Goal: Information Seeking & Learning: Check status

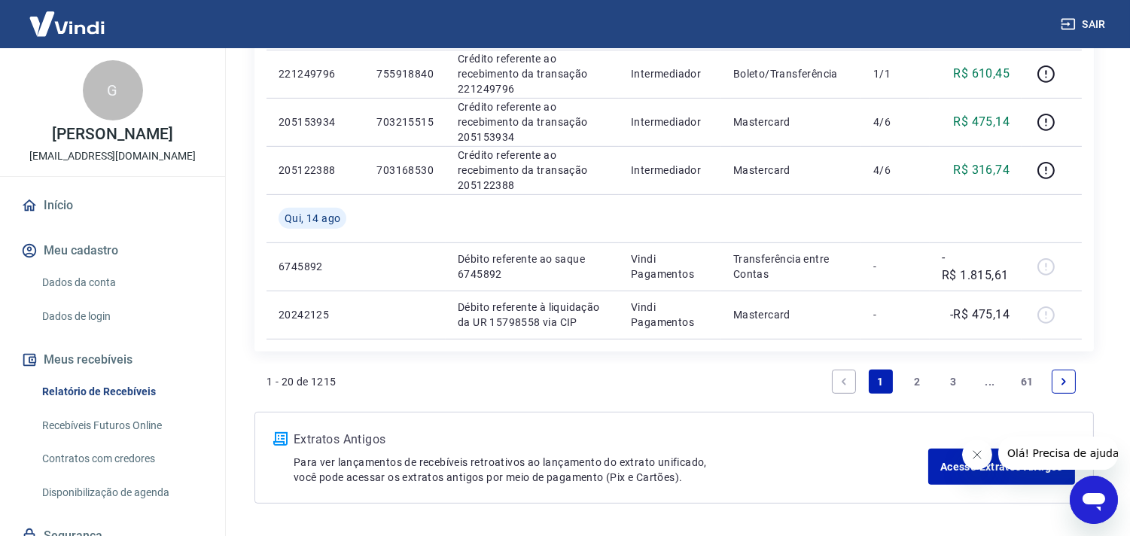
scroll to position [1282, 0]
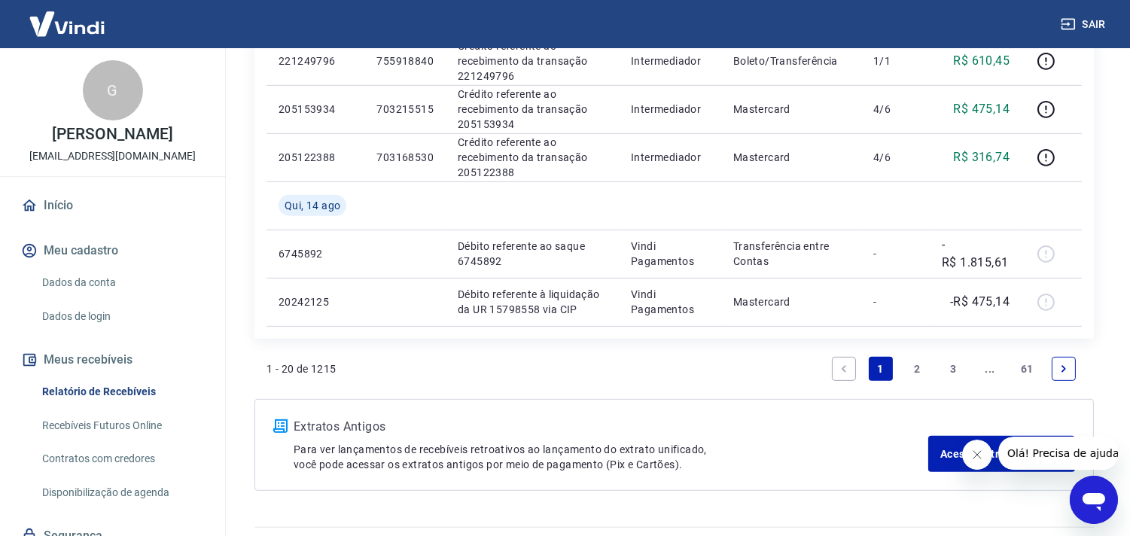
click at [916, 366] on link "2" at bounding box center [917, 369] width 24 height 24
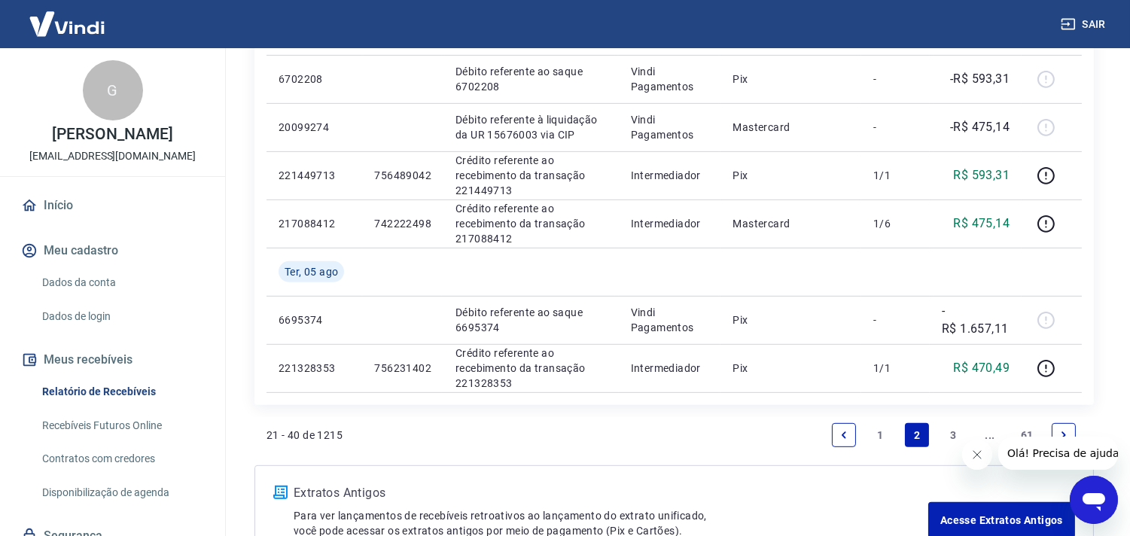
scroll to position [1361, 0]
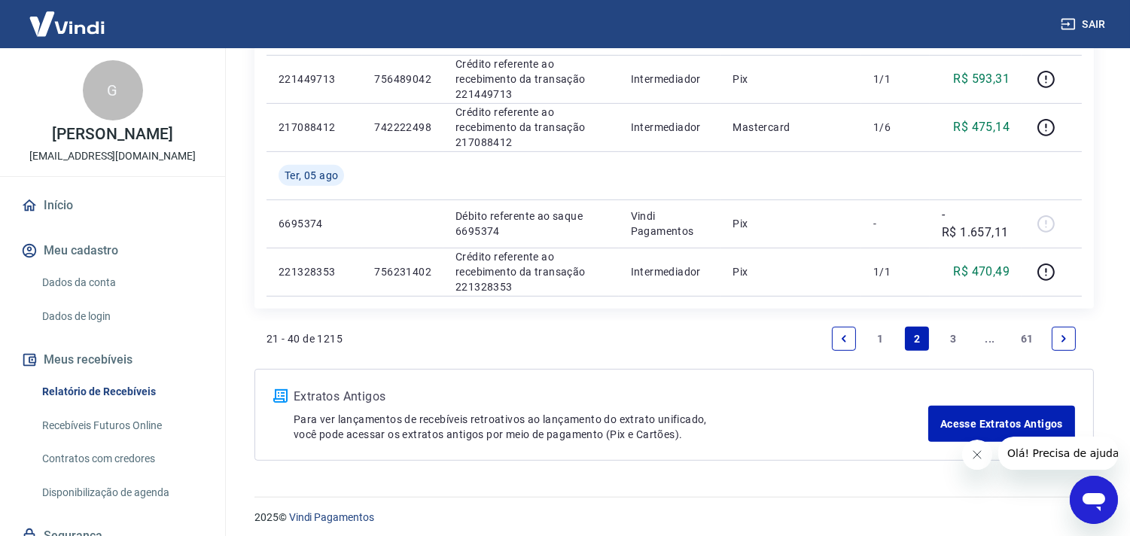
click at [880, 335] on link "1" at bounding box center [880, 339] width 24 height 24
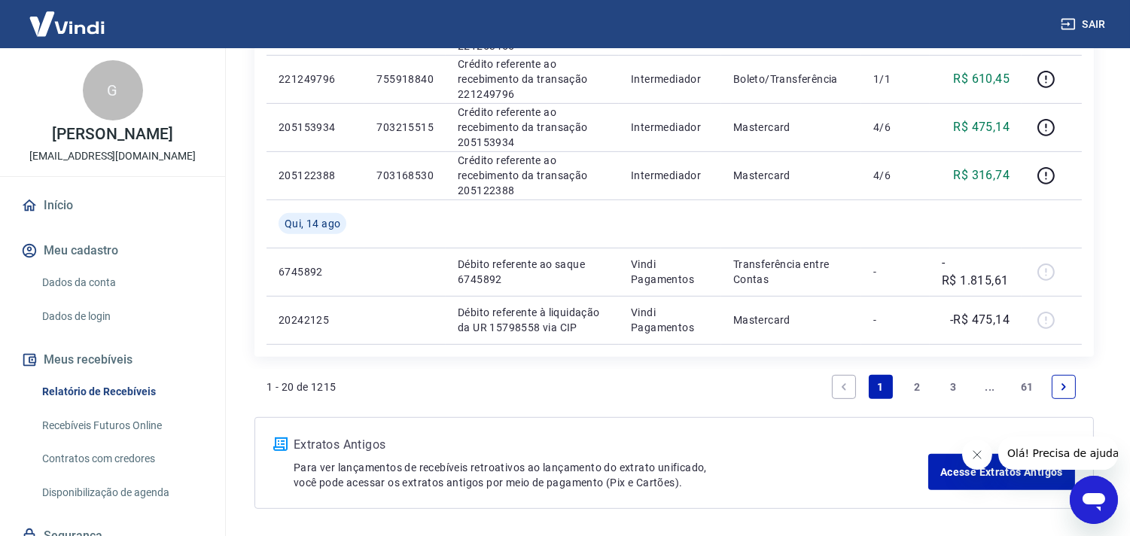
scroll to position [1319, 0]
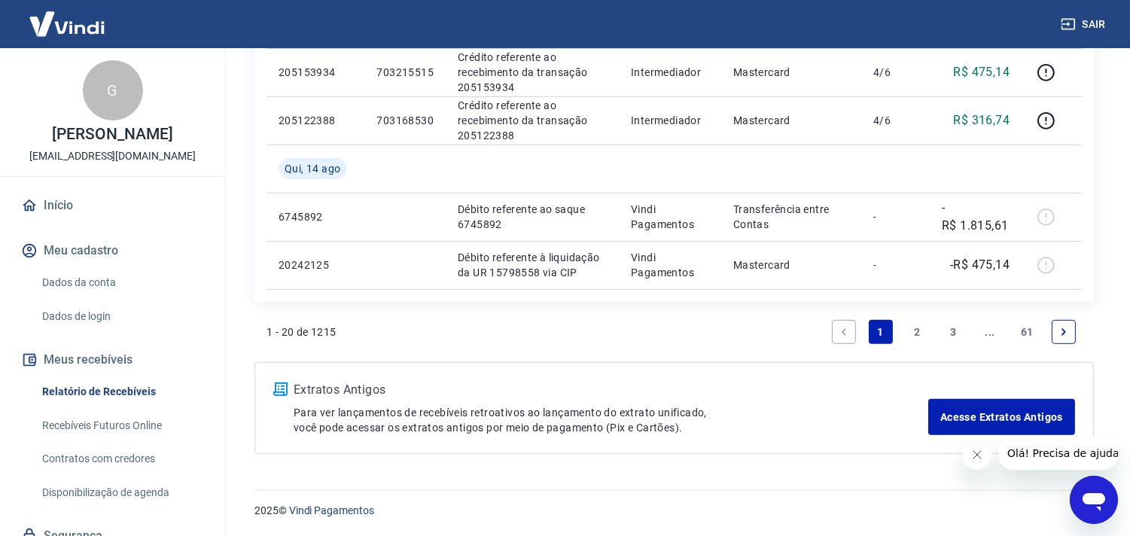
drag, startPoint x: 1140, startPoint y: 421, endPoint x: 107, endPoint y: 13, distance: 1111.1
click at [919, 331] on link "2" at bounding box center [917, 332] width 24 height 24
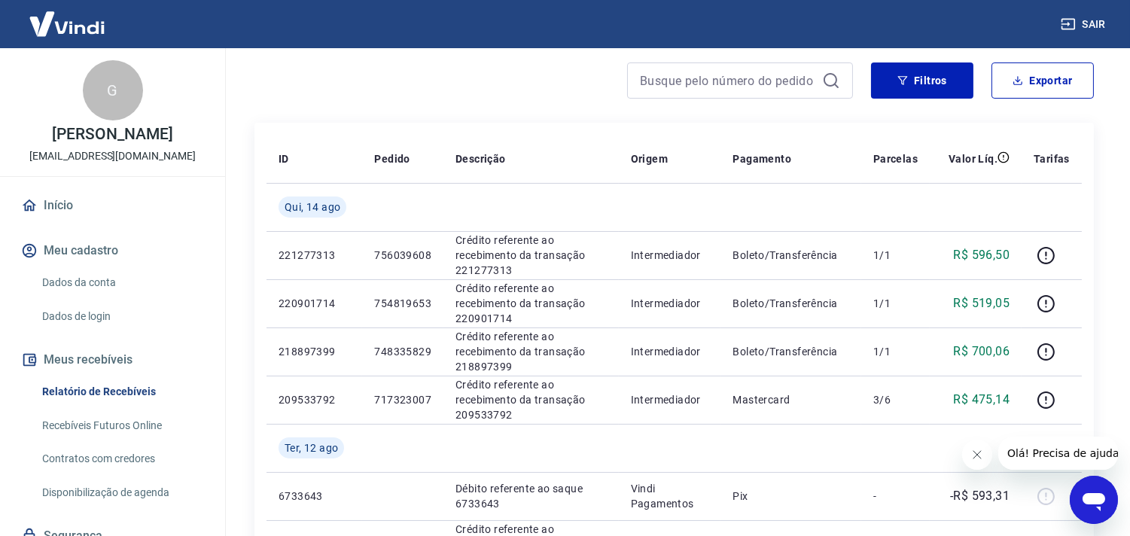
scroll to position [144, 0]
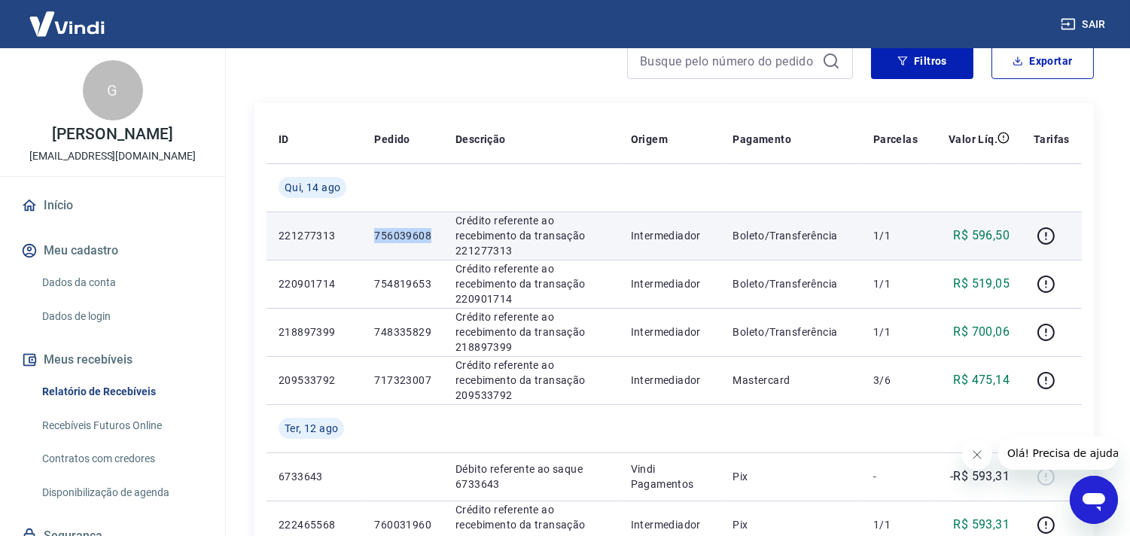
drag, startPoint x: 369, startPoint y: 226, endPoint x: 432, endPoint y: 241, distance: 64.2
click at [432, 241] on td "756039608" at bounding box center [402, 235] width 81 height 48
copy p "756039608"
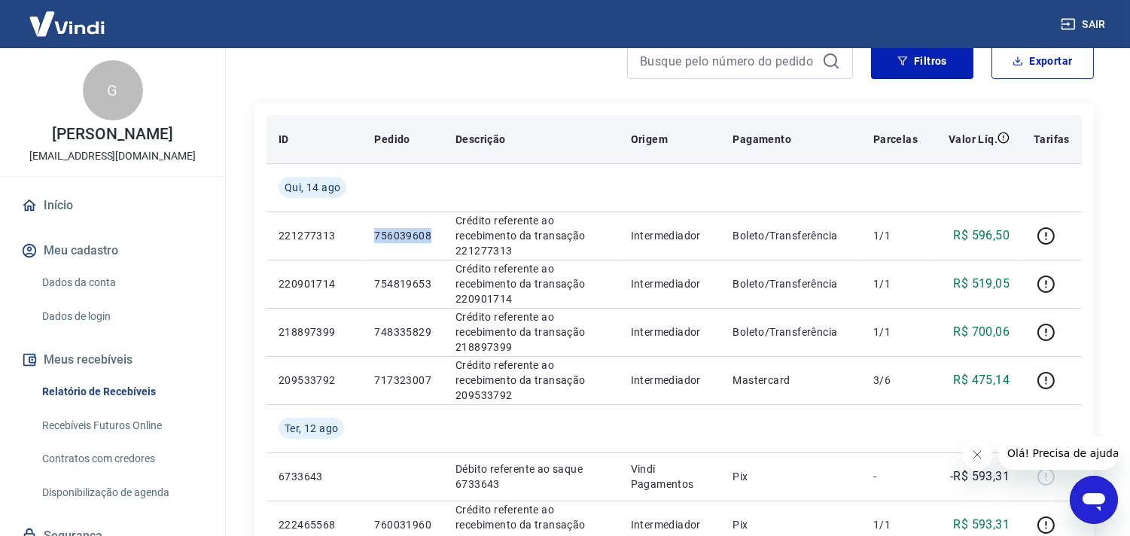
copy p "756039608"
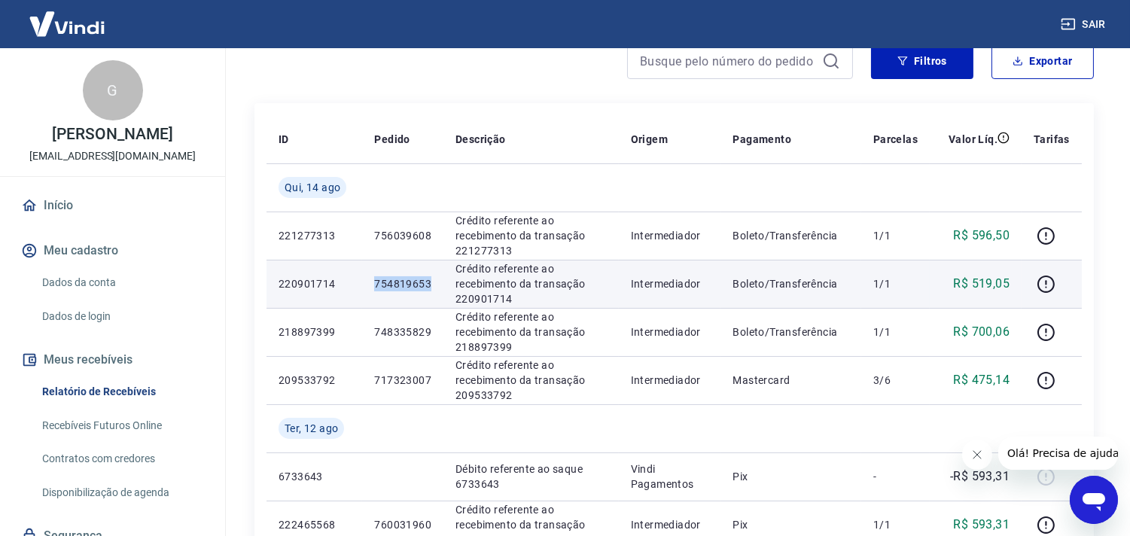
drag, startPoint x: 369, startPoint y: 280, endPoint x: 426, endPoint y: 281, distance: 57.2
click at [426, 281] on td "754819653" at bounding box center [402, 284] width 81 height 48
copy p "754819653"
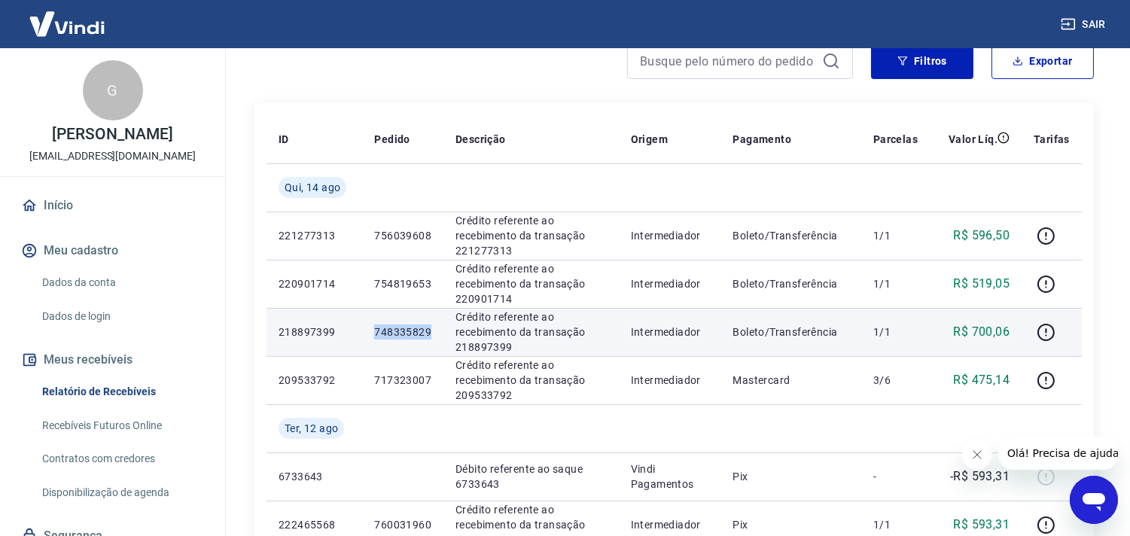
drag, startPoint x: 374, startPoint y: 332, endPoint x: 434, endPoint y: 335, distance: 60.3
click at [434, 335] on td "748335829" at bounding box center [402, 332] width 81 height 48
copy p "748335829"
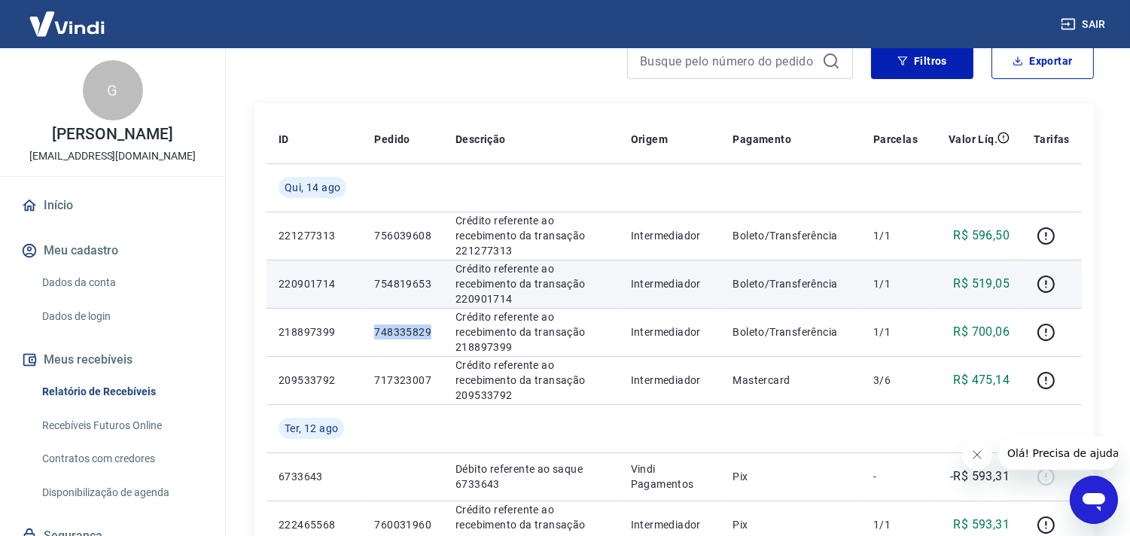
copy p "748335829"
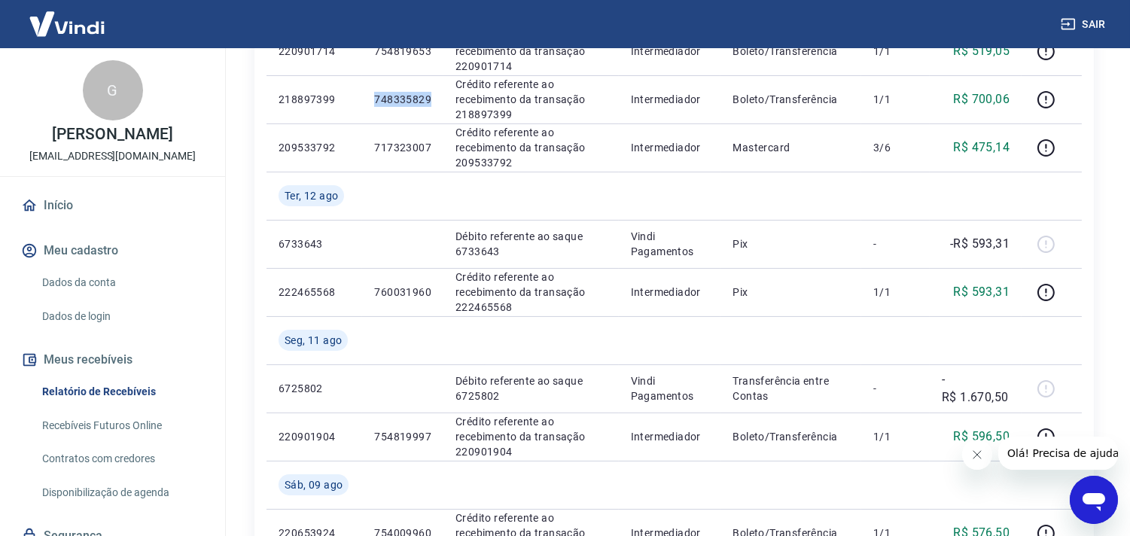
scroll to position [0, 0]
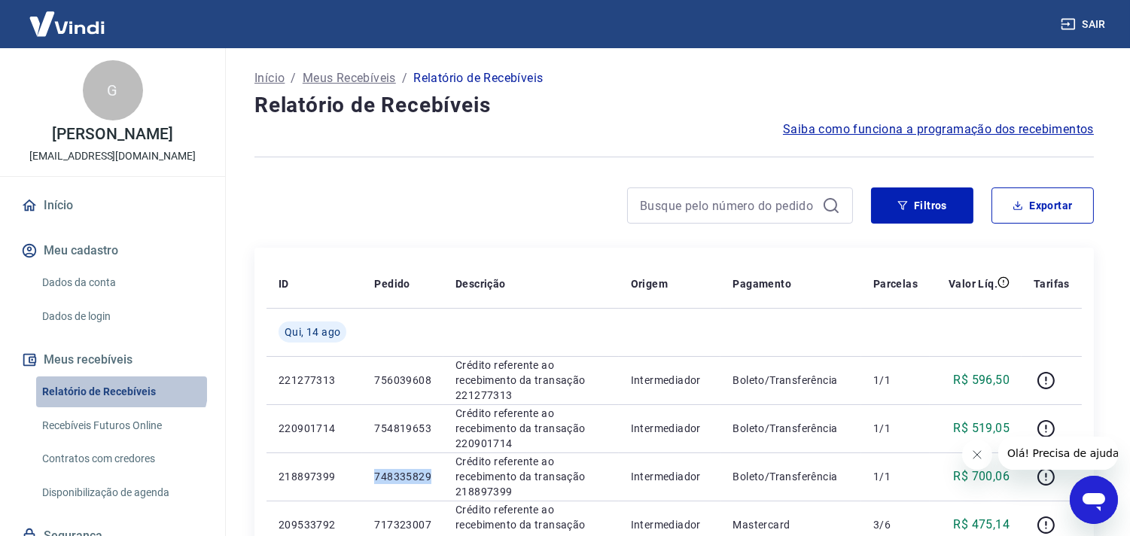
click at [120, 385] on link "Relatório de Recebíveis" at bounding box center [121, 391] width 171 height 31
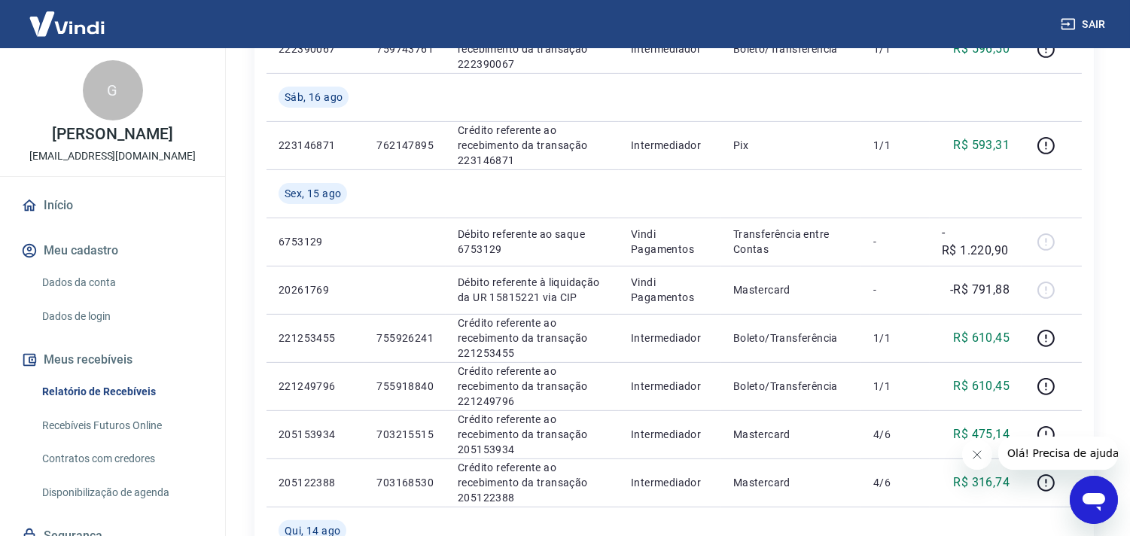
scroll to position [1012, 0]
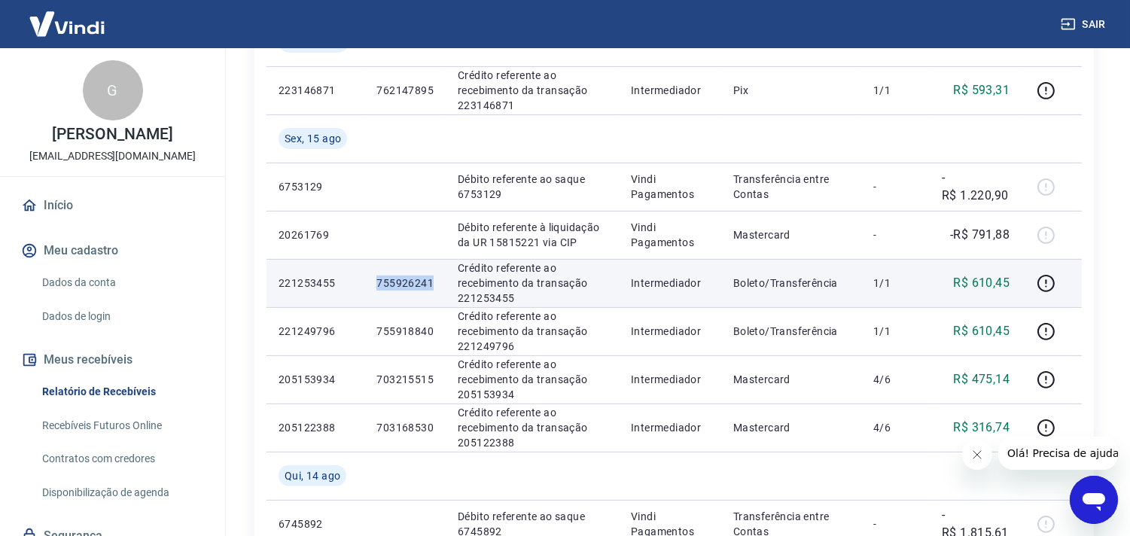
drag, startPoint x: 375, startPoint y: 282, endPoint x: 434, endPoint y: 284, distance: 59.5
click at [435, 284] on td "755926241" at bounding box center [404, 283] width 81 height 48
copy p "755926241"
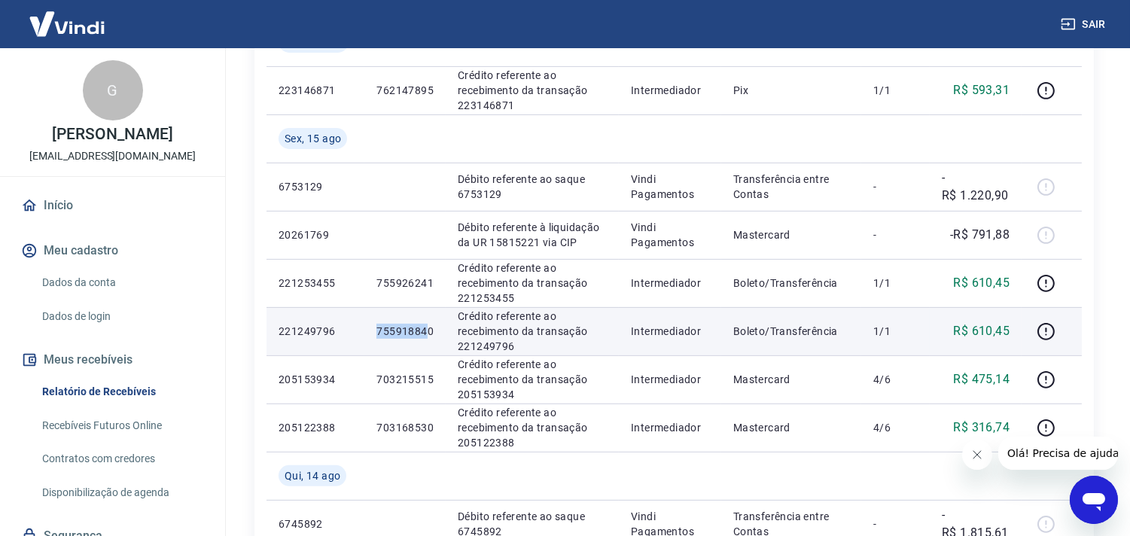
drag, startPoint x: 373, startPoint y: 328, endPoint x: 429, endPoint y: 330, distance: 55.7
click at [429, 330] on td "755918840" at bounding box center [404, 331] width 81 height 48
drag, startPoint x: 433, startPoint y: 332, endPoint x: 373, endPoint y: 327, distance: 59.6
click at [373, 327] on td "755918840" at bounding box center [404, 331] width 81 height 48
copy p "755918840"
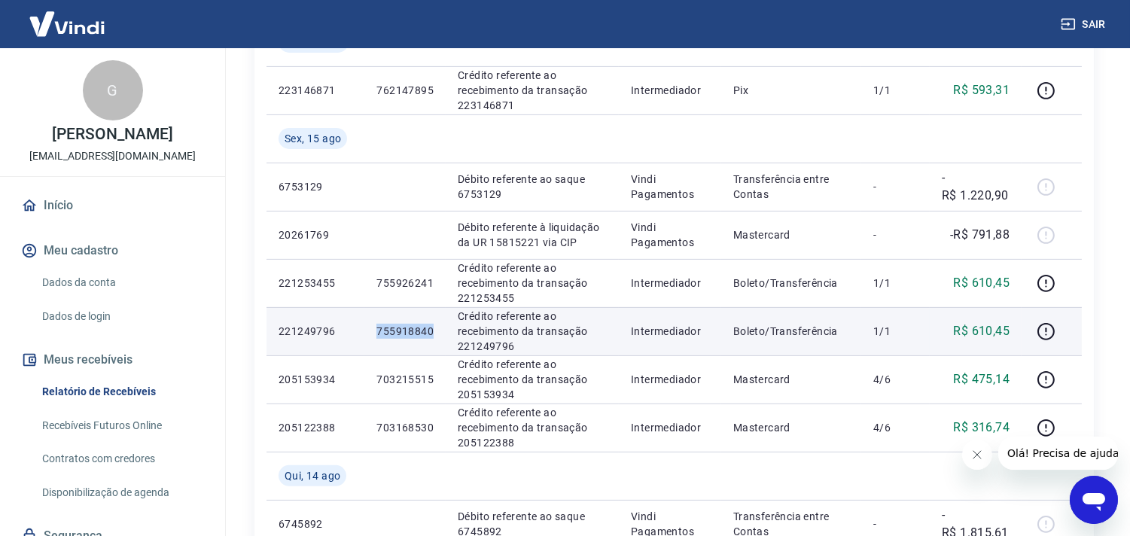
copy p "755918840"
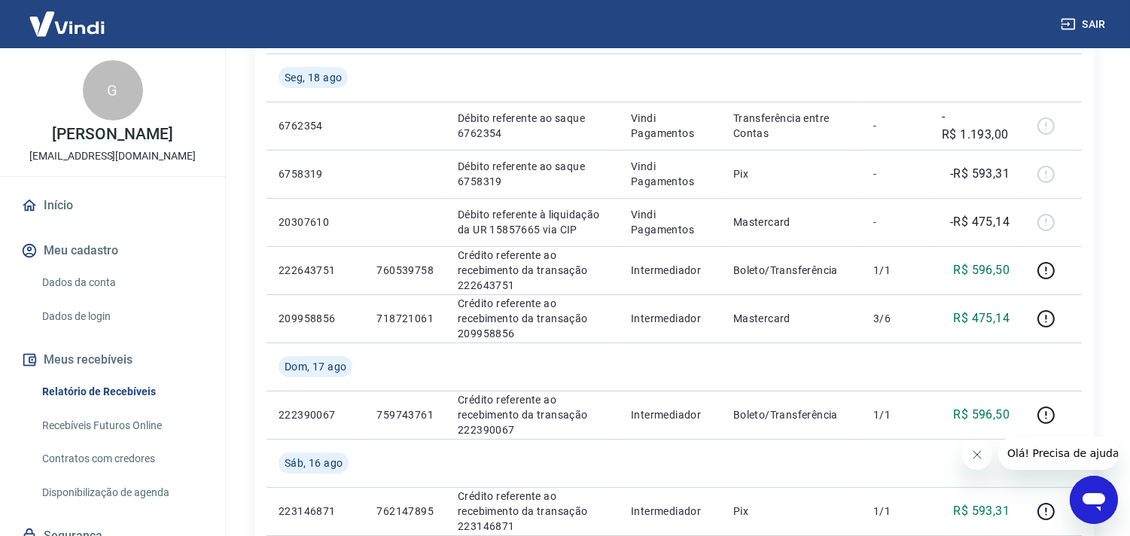
scroll to position [604, 0]
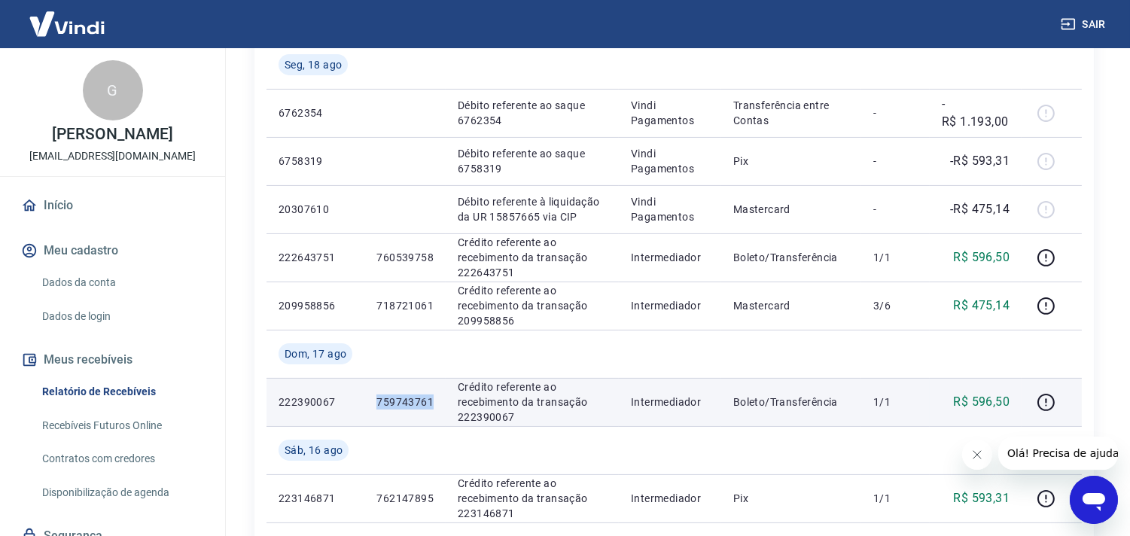
drag, startPoint x: 375, startPoint y: 397, endPoint x: 434, endPoint y: 400, distance: 59.5
click at [434, 400] on td "759743761" at bounding box center [404, 402] width 81 height 48
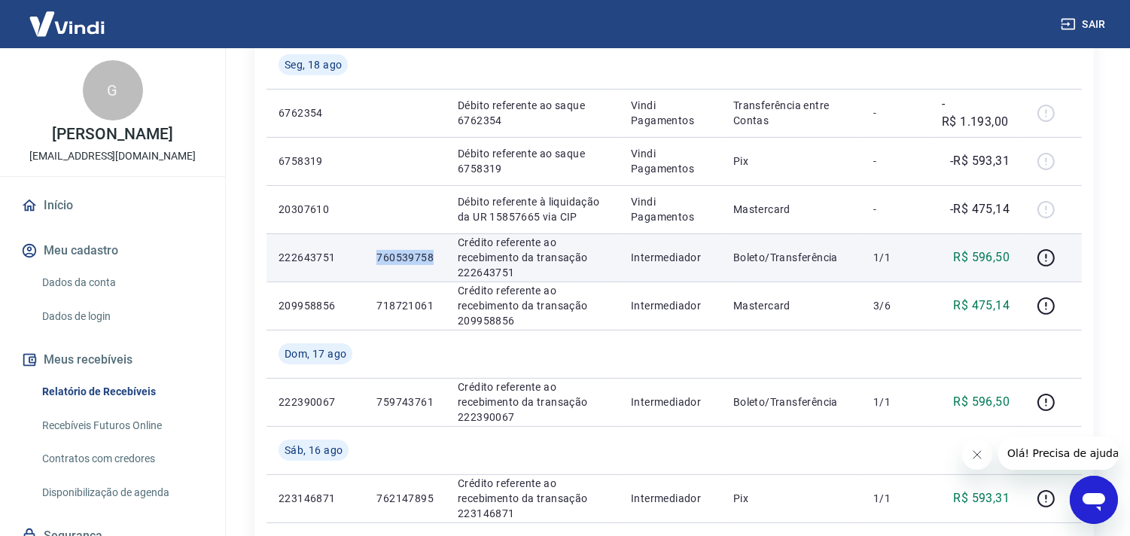
drag, startPoint x: 384, startPoint y: 257, endPoint x: 430, endPoint y: 257, distance: 46.7
click at [430, 257] on p "760539758" at bounding box center [404, 257] width 57 height 15
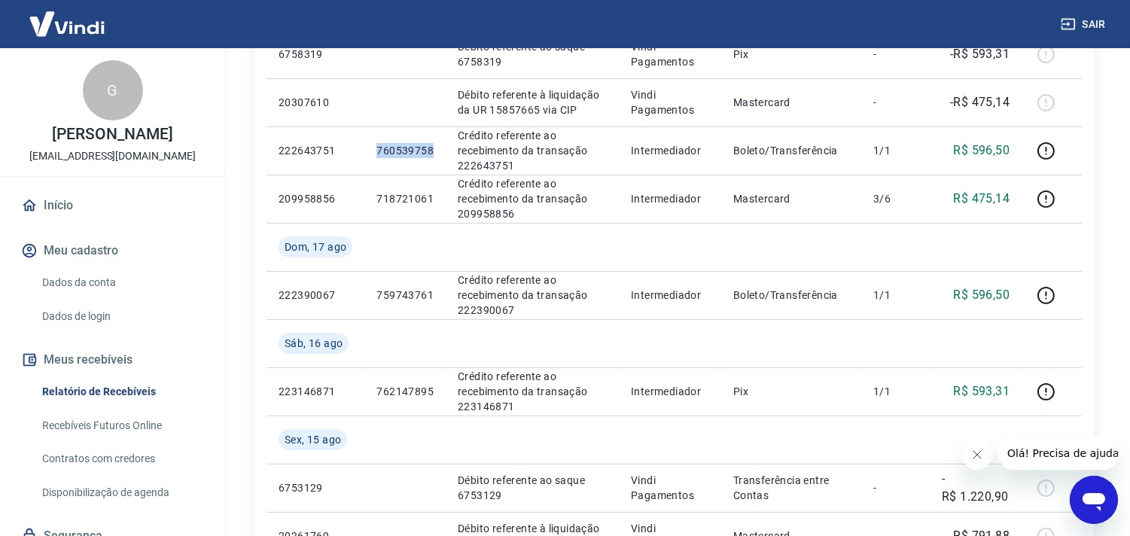
scroll to position [720, 0]
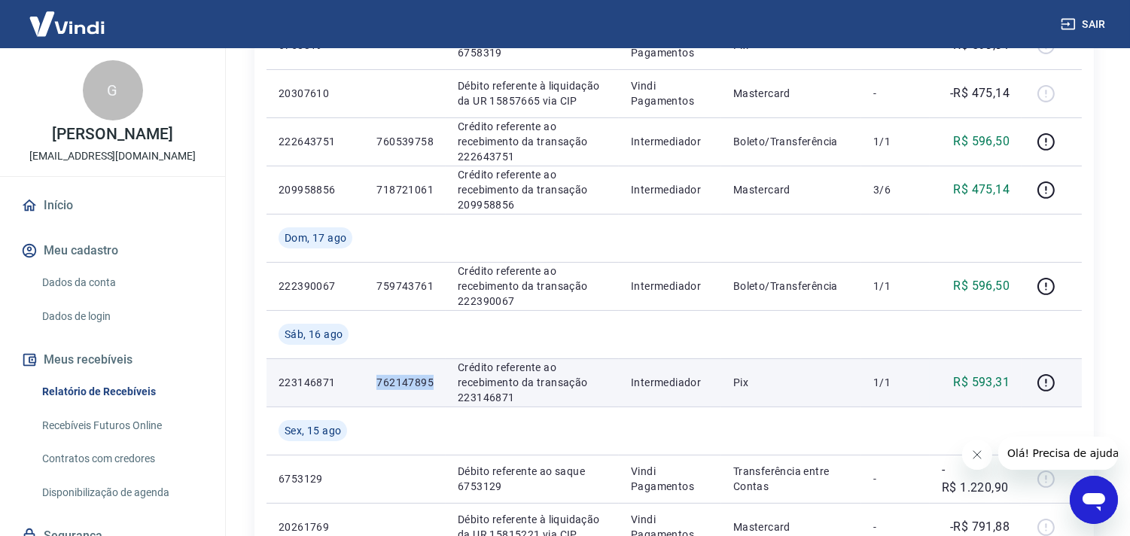
drag, startPoint x: 375, startPoint y: 378, endPoint x: 435, endPoint y: 385, distance: 60.6
click at [437, 385] on td "762147895" at bounding box center [404, 382] width 81 height 48
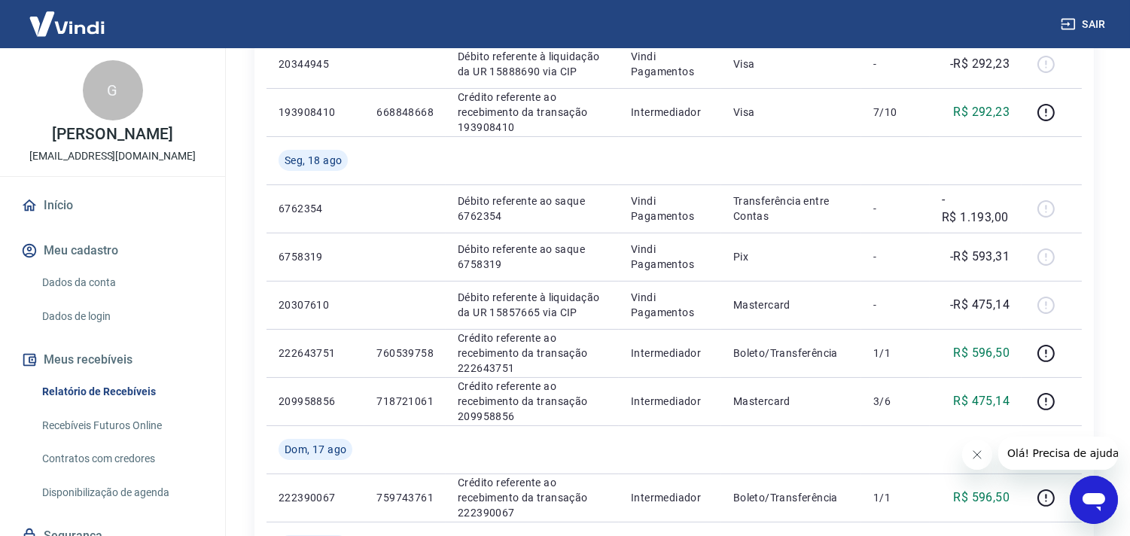
scroll to position [482, 0]
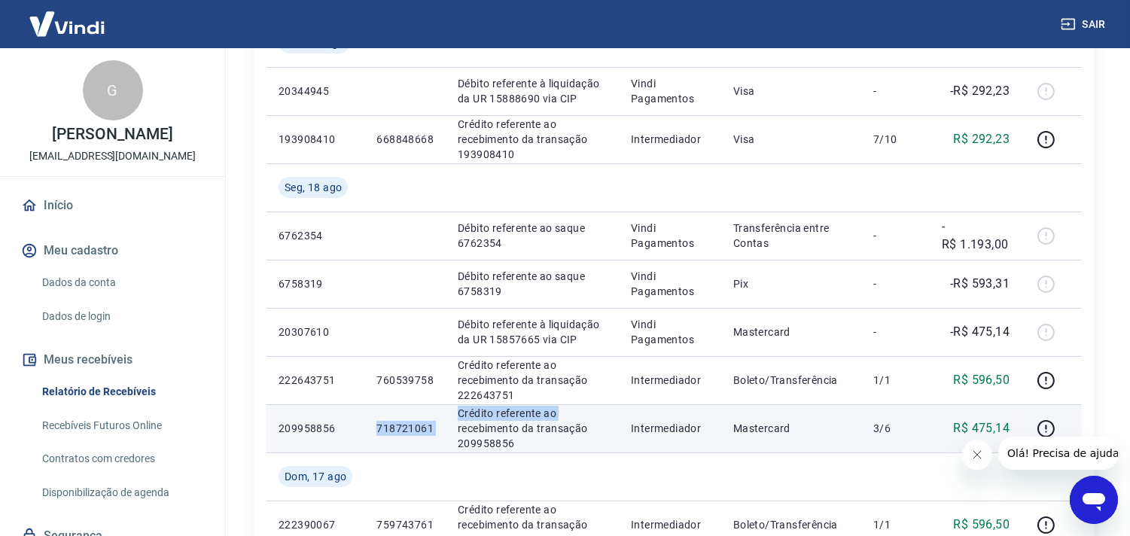
drag, startPoint x: 374, startPoint y: 424, endPoint x: 449, endPoint y: 423, distance: 74.5
click at [449, 423] on tr "209958856 718721061 Crédito referente ao recebimento da transação 209958856 Int…" at bounding box center [673, 428] width 815 height 48
drag, startPoint x: 420, startPoint y: 424, endPoint x: 408, endPoint y: 425, distance: 12.1
click at [420, 423] on p "718721061" at bounding box center [404, 428] width 57 height 15
click at [382, 424] on p "718721061" at bounding box center [404, 428] width 57 height 15
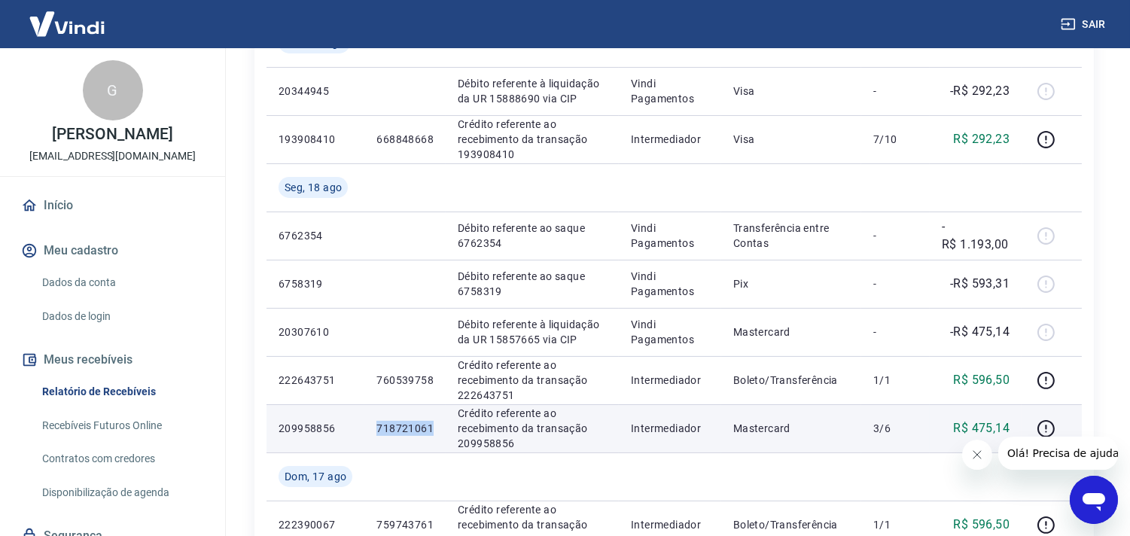
drag, startPoint x: 378, startPoint y: 427, endPoint x: 433, endPoint y: 424, distance: 55.0
click at [433, 424] on td "718721061" at bounding box center [404, 428] width 81 height 48
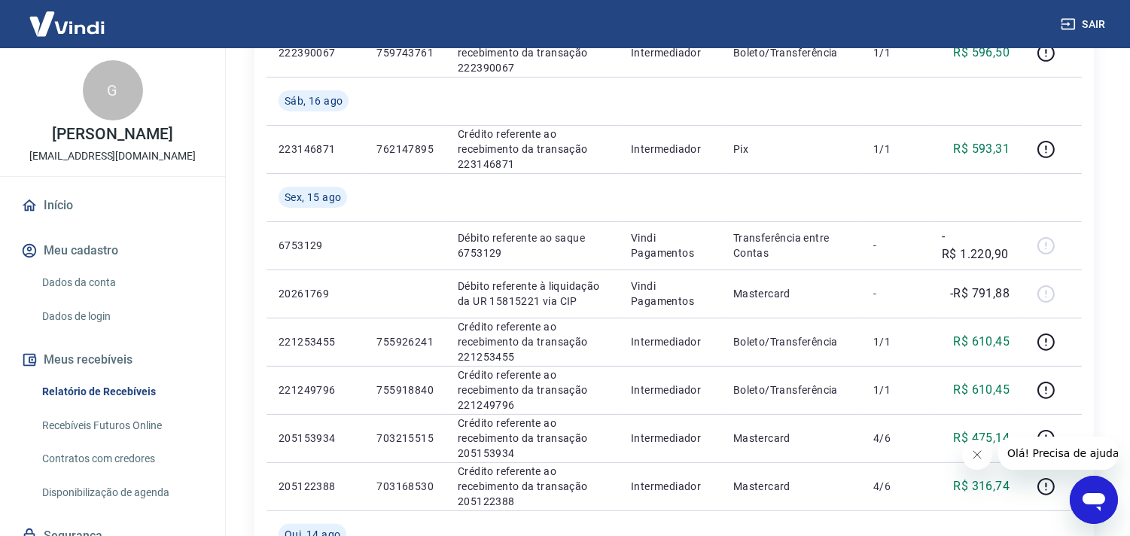
scroll to position [975, 0]
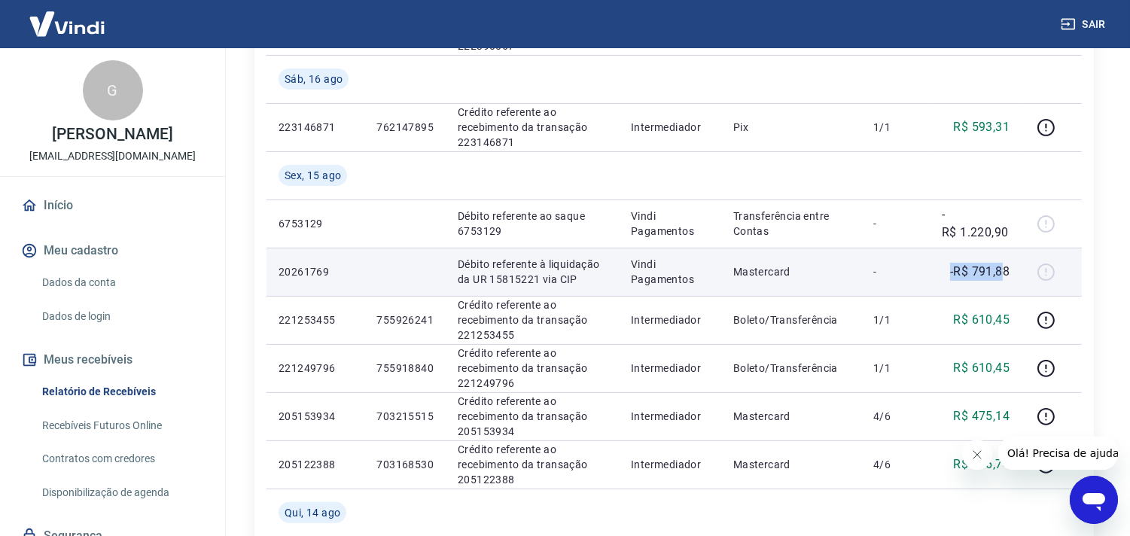
drag, startPoint x: 932, startPoint y: 272, endPoint x: 1006, endPoint y: 276, distance: 74.6
click at [1006, 276] on td "-R$ 791,88" at bounding box center [975, 272] width 92 height 48
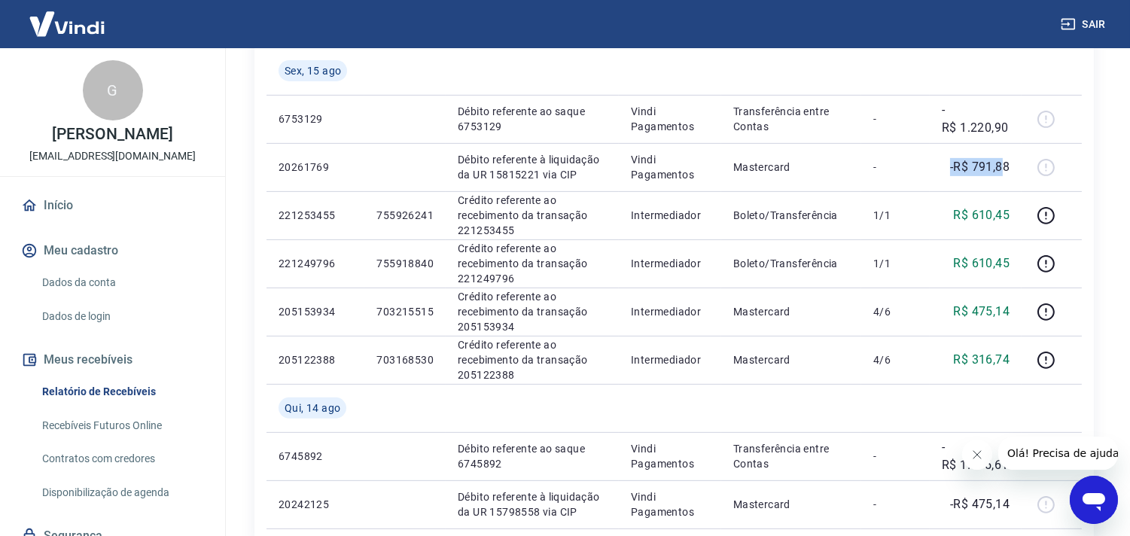
scroll to position [1092, 0]
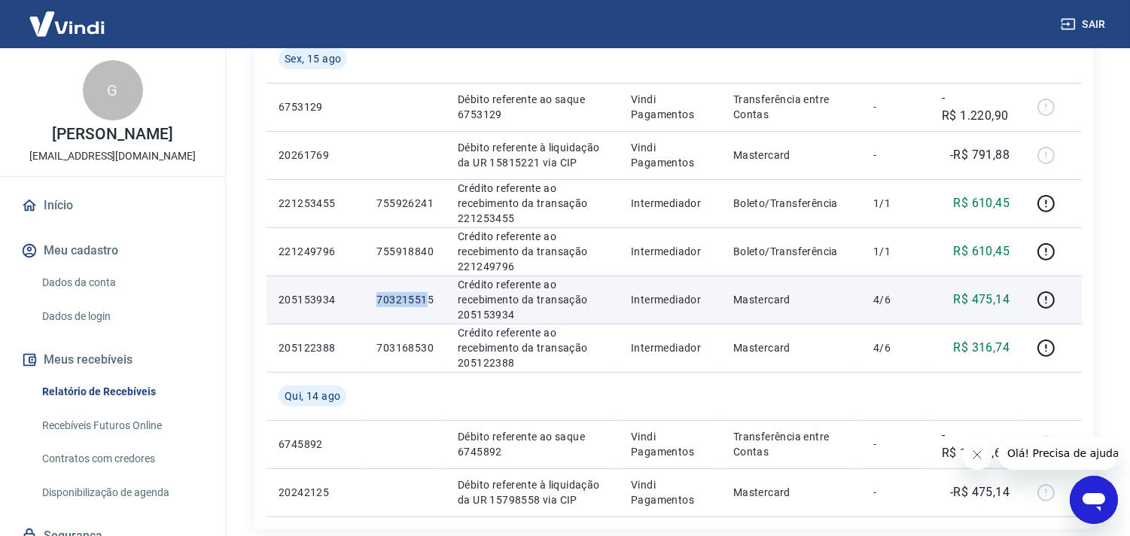
drag, startPoint x: 379, startPoint y: 296, endPoint x: 427, endPoint y: 288, distance: 49.6
click at [427, 288] on td "703215515" at bounding box center [404, 299] width 81 height 48
drag, startPoint x: 406, startPoint y: 299, endPoint x: 359, endPoint y: 289, distance: 48.4
click at [359, 289] on td "205153934" at bounding box center [315, 299] width 98 height 48
drag, startPoint x: 374, startPoint y: 299, endPoint x: 431, endPoint y: 299, distance: 57.2
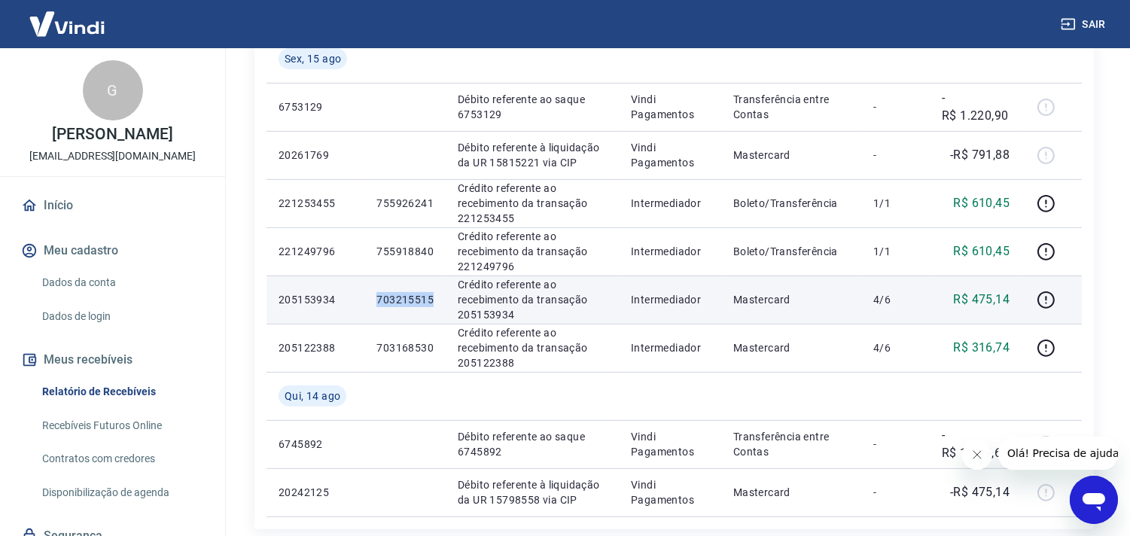
click at [431, 299] on td "703215515" at bounding box center [404, 299] width 81 height 48
